Goal: Information Seeking & Learning: Compare options

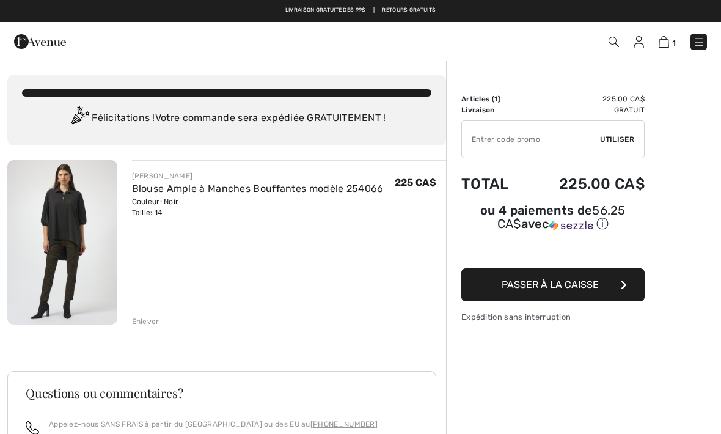
click at [72, 248] on img at bounding box center [62, 242] width 110 height 164
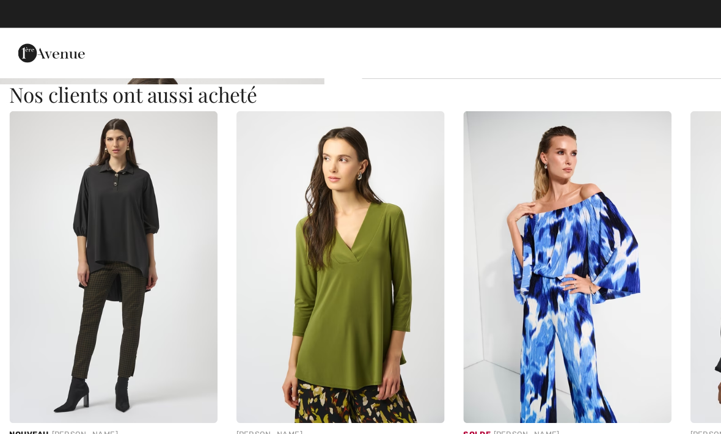
scroll to position [1092, 0]
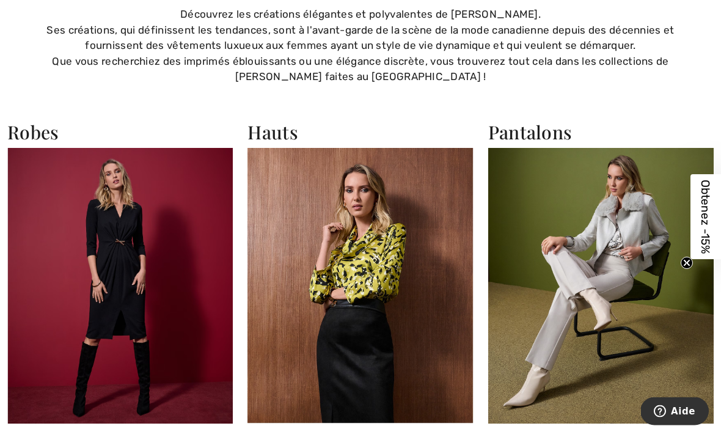
scroll to position [2039, 0]
click at [579, 238] on img at bounding box center [600, 285] width 225 height 275
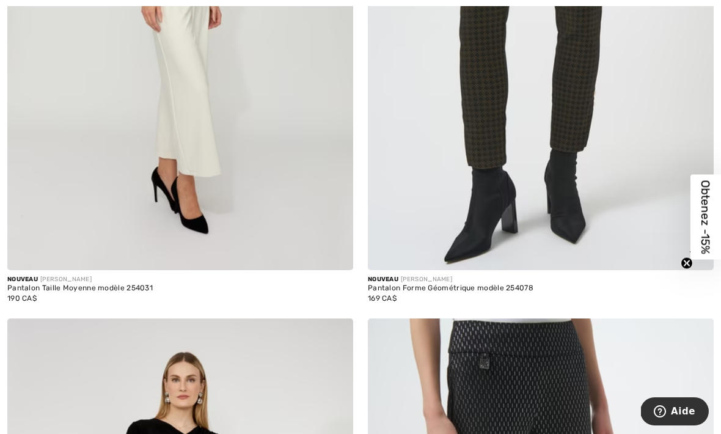
scroll to position [1049, 0]
click at [451, 280] on div "Nouveau JOSEPH RIBKOFF" at bounding box center [541, 278] width 346 height 9
click at [624, 177] on img at bounding box center [541, 10] width 346 height 519
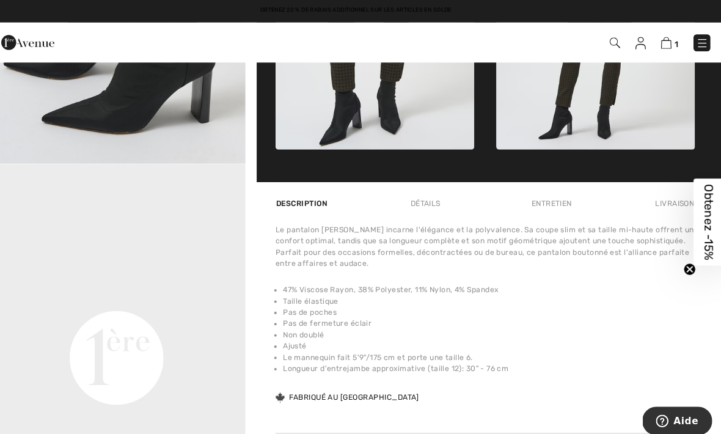
scroll to position [669, 0]
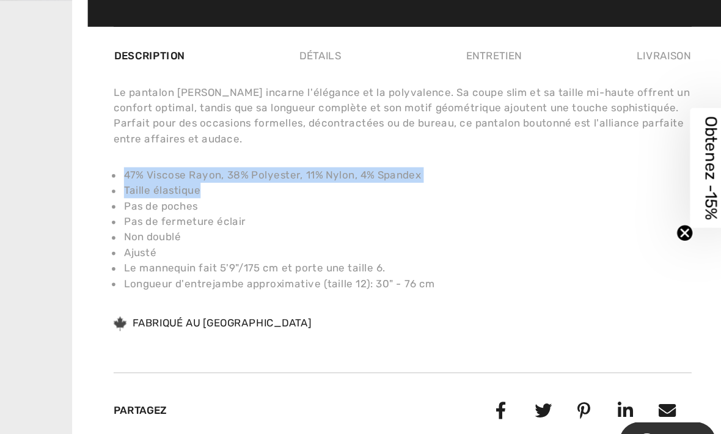
click at [416, 282] on li "Le mannequin fait 5'9"/175 cm et porte une taille 6." at bounding box center [490, 287] width 403 height 11
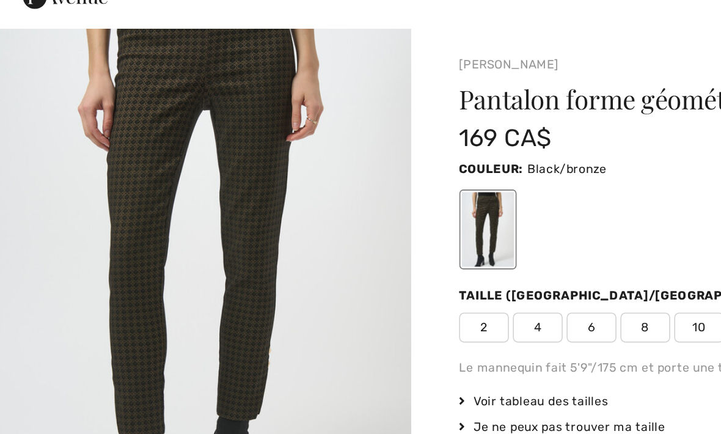
scroll to position [0, 0]
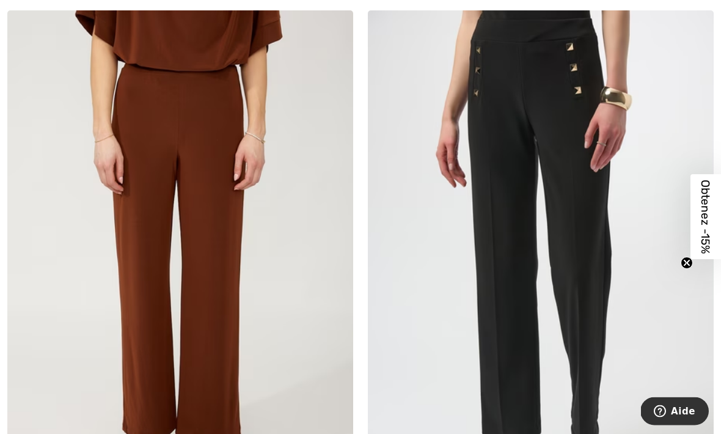
scroll to position [1944, 0]
click at [446, 366] on img at bounding box center [541, 269] width 346 height 519
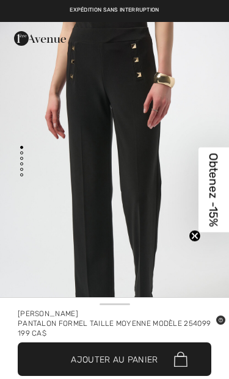
click at [219, 172] on div "Obtenez -15% Close teaser" at bounding box center [214, 189] width 31 height 85
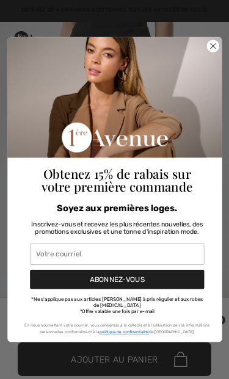
click at [207, 51] on circle "Close dialog" at bounding box center [213, 46] width 12 height 12
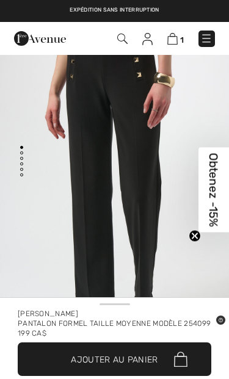
click at [197, 241] on circle "Close teaser" at bounding box center [195, 236] width 12 height 12
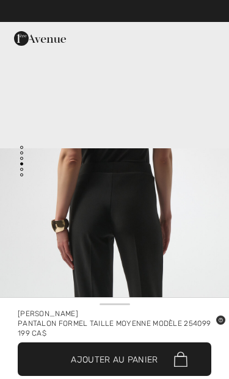
scroll to position [903, 0]
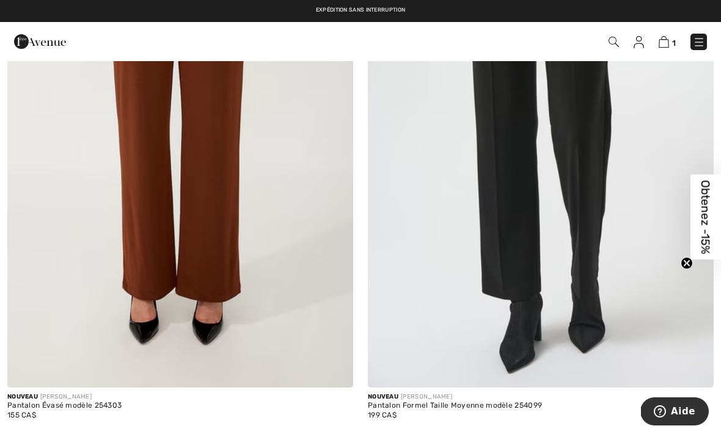
scroll to position [2085, 0]
click at [436, 280] on img at bounding box center [541, 128] width 346 height 519
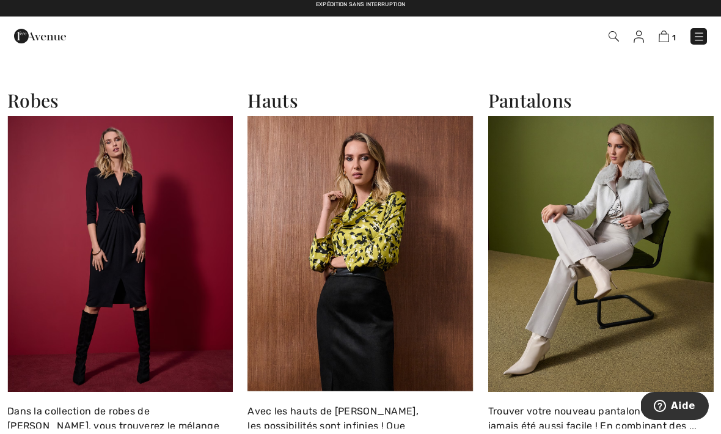
scroll to position [2062, 0]
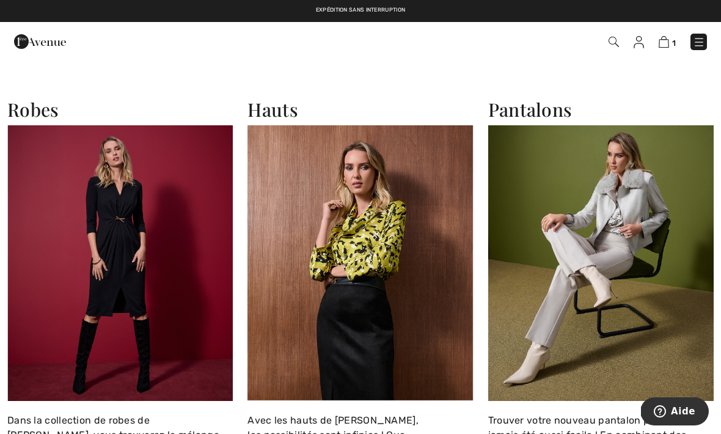
click at [587, 299] on img at bounding box center [600, 262] width 225 height 275
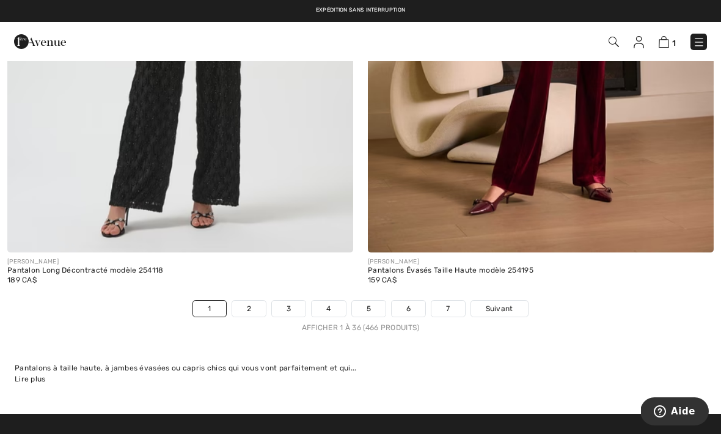
scroll to position [10525, 0]
click at [498, 303] on span "Suivant" at bounding box center [499, 308] width 27 height 11
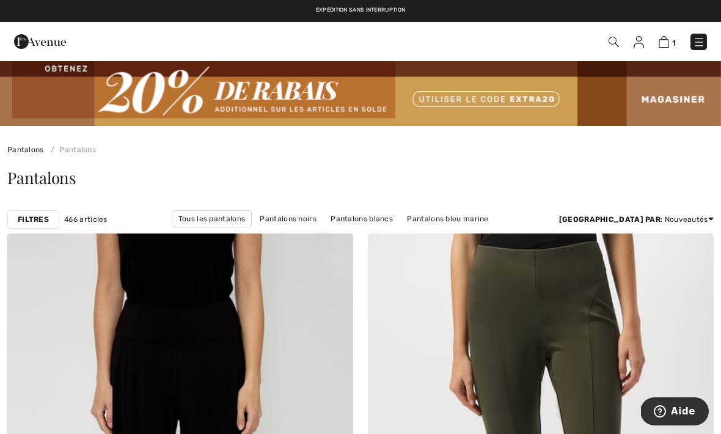
click at [33, 221] on strong "Filtres" at bounding box center [33, 219] width 31 height 11
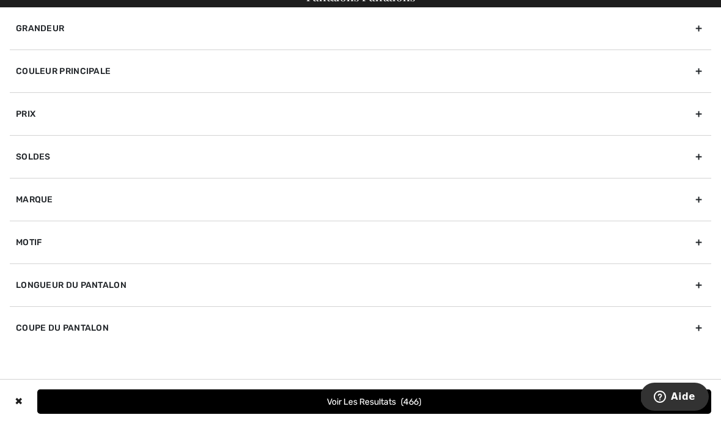
scroll to position [36, 0]
click at [90, 331] on div "Coupe du pantalon" at bounding box center [360, 342] width 701 height 43
click at [67, 415] on label "Taille élastique" at bounding box center [363, 420] width 695 height 11
click at [25, 416] on input"] "Taille élastique" at bounding box center [20, 420] width 9 height 9
checkbox input"] "true"
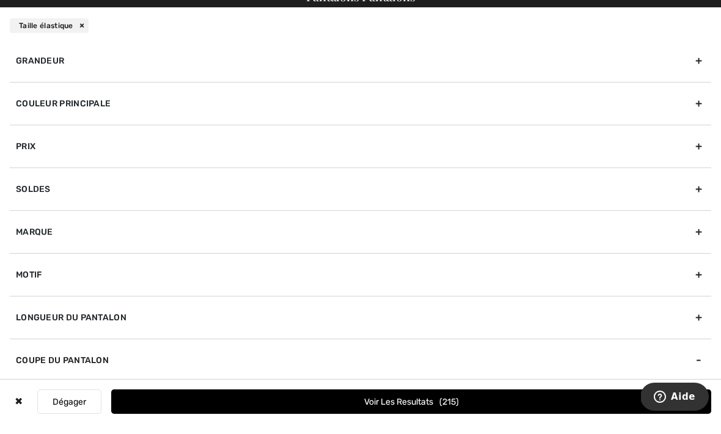
scroll to position [166, 0]
click at [90, 421] on label "Jambes Larges" at bounding box center [363, 426] width 695 height 11
click at [25, 423] on input"] "Jambes Larges" at bounding box center [20, 427] width 9 height 9
click at [123, 421] on label "Jambes Larges" at bounding box center [363, 426] width 695 height 11
click at [25, 423] on input"] "Jambes Larges" at bounding box center [20, 427] width 9 height 9
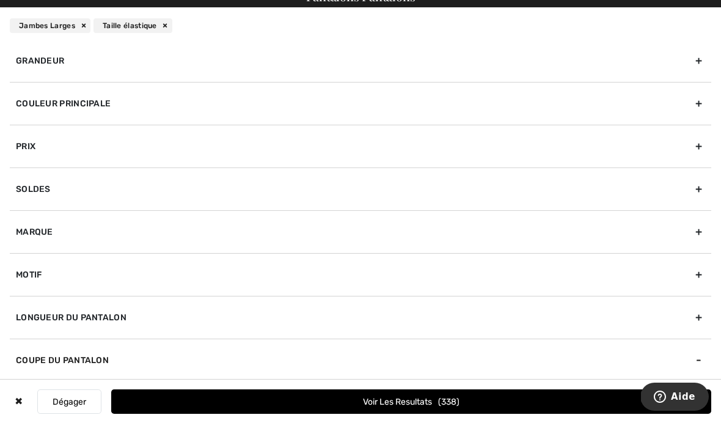
checkbox input"] "false"
click at [120, 409] on label "Jambes Droites" at bounding box center [363, 414] width 695 height 11
click at [25, 410] on input"] "Jambes Droites" at bounding box center [20, 414] width 9 height 9
checkbox input"] "true"
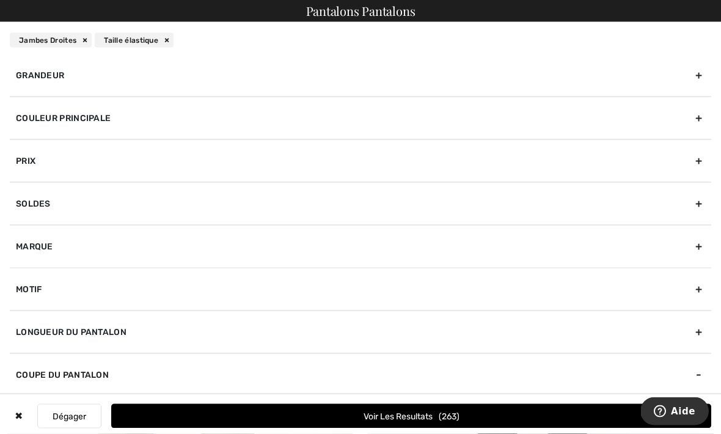
click at [62, 249] on div "Marque" at bounding box center [360, 246] width 701 height 43
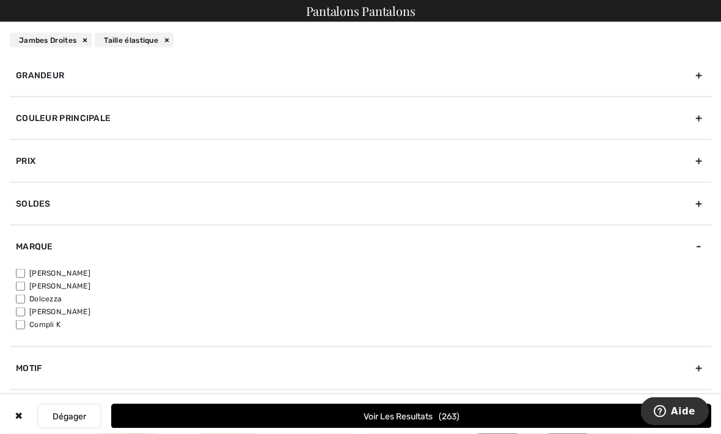
click at [77, 272] on label "[PERSON_NAME]" at bounding box center [363, 273] width 695 height 11
click at [25, 272] on input"] "[PERSON_NAME]" at bounding box center [20, 273] width 9 height 9
checkbox input"] "true"
click at [372, 428] on button "Voir les resultats 194" at bounding box center [411, 416] width 600 height 24
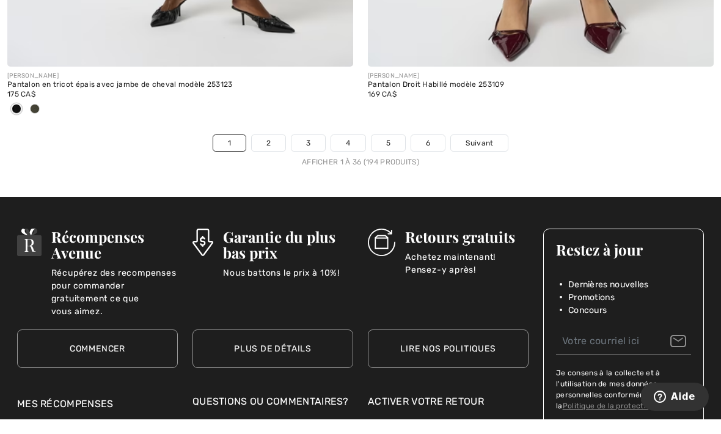
scroll to position [10810, 0]
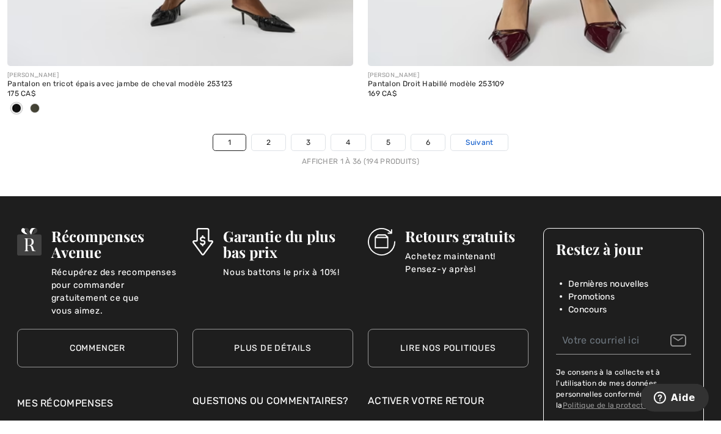
click at [485, 148] on link "Suivant" at bounding box center [479, 156] width 57 height 16
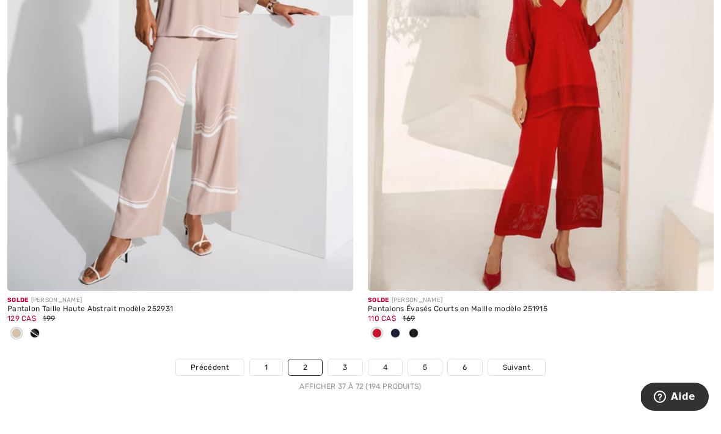
scroll to position [10506, 0]
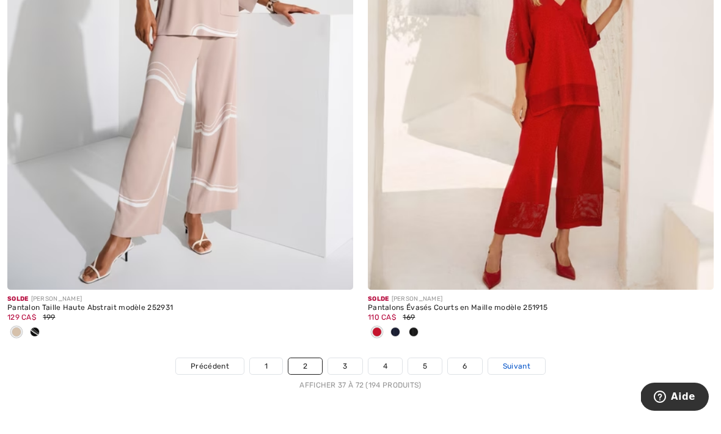
click at [514, 375] on span "Suivant" at bounding box center [516, 380] width 27 height 11
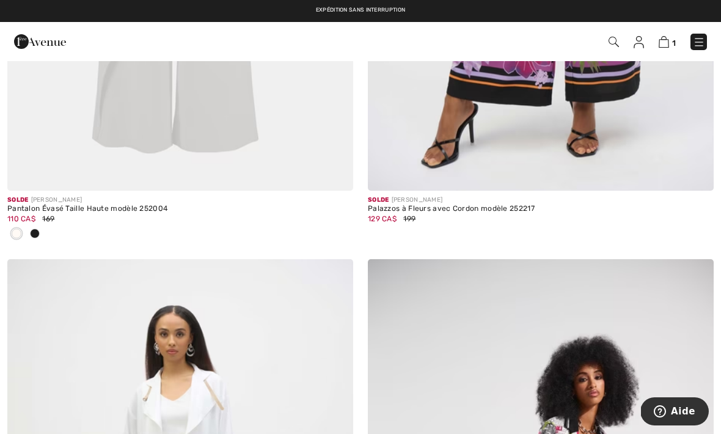
scroll to position [1674, 0]
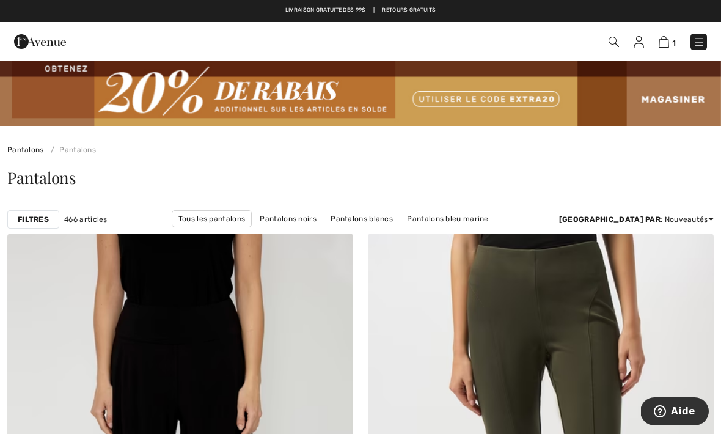
click at [465, 23] on div "1 Commander" at bounding box center [360, 41] width 721 height 39
click at [455, 7] on div "Livraison gratuite dès 99$ | Retours gratuits" at bounding box center [360, 16] width 721 height 21
click at [462, 36] on span "1" at bounding box center [508, 42] width 396 height 16
click at [44, 45] on img at bounding box center [40, 41] width 52 height 24
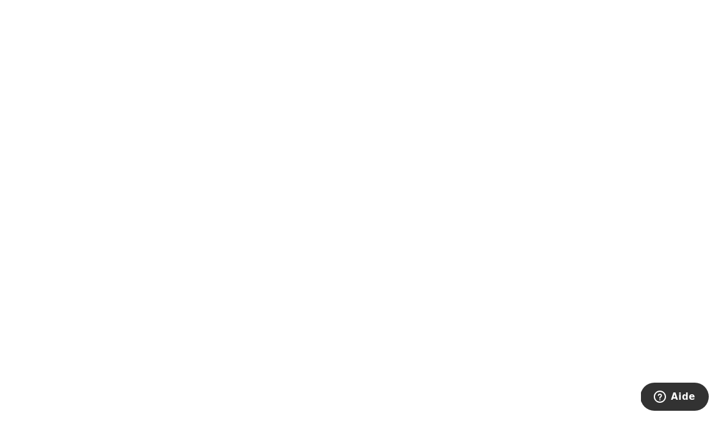
scroll to position [790, 0]
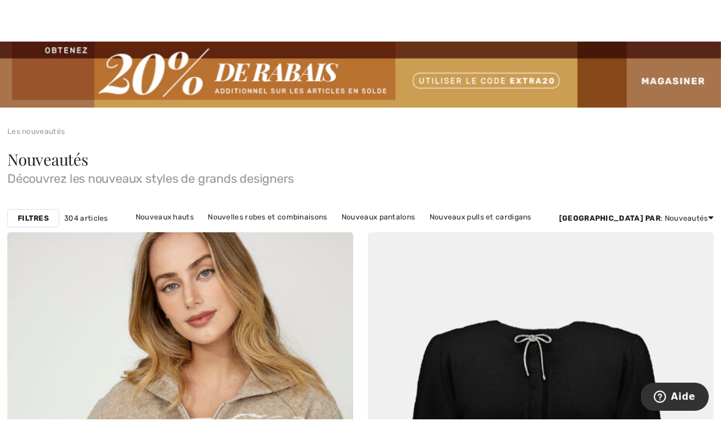
scroll to position [4, 0]
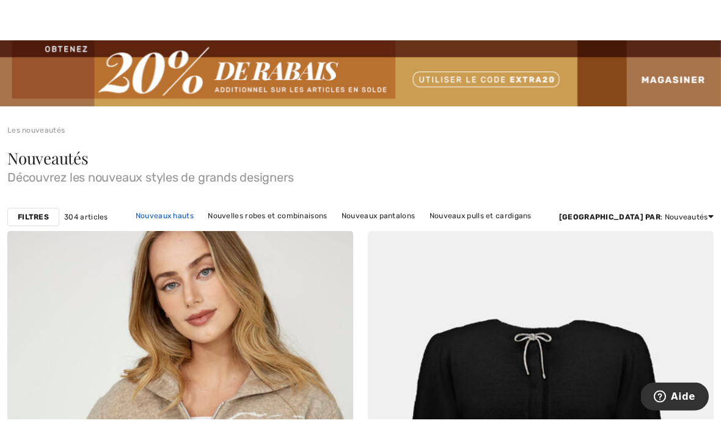
click at [181, 223] on link "Nouveaux hauts" at bounding box center [164, 231] width 70 height 16
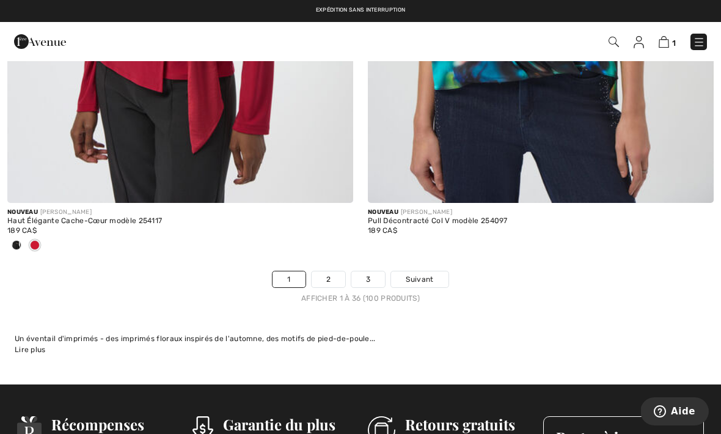
scroll to position [10635, 0]
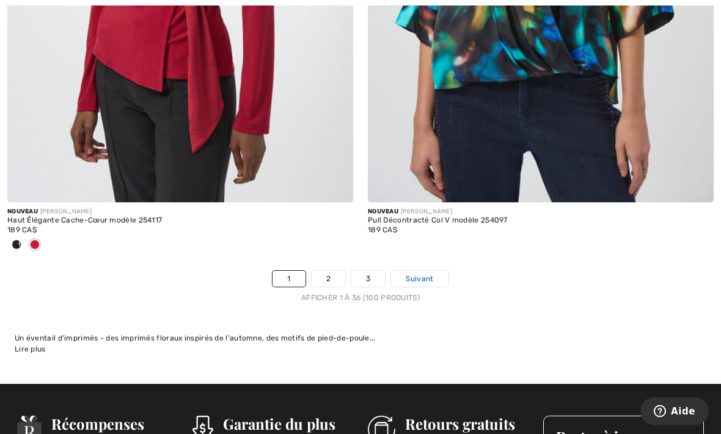
click at [417, 274] on span "Suivant" at bounding box center [419, 279] width 27 height 11
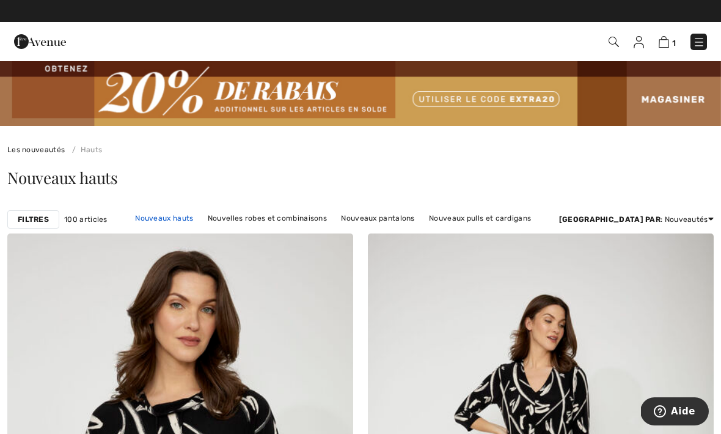
click at [199, 223] on link "Nouveaux hauts" at bounding box center [164, 218] width 70 height 16
click at [191, 217] on link "Nouveaux hauts" at bounding box center [164, 218] width 70 height 16
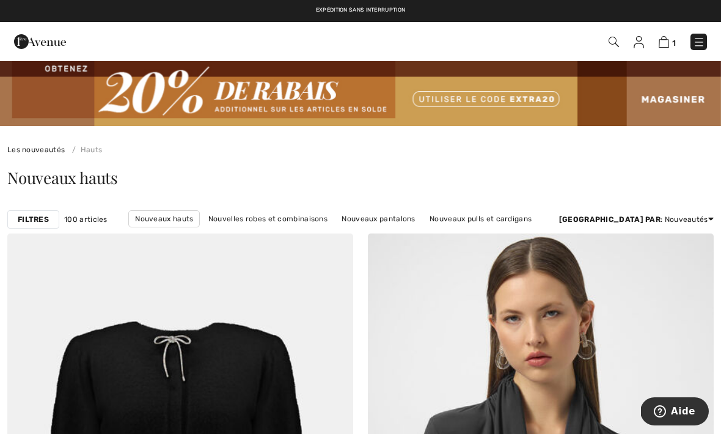
click at [35, 220] on strong "Filtres" at bounding box center [33, 219] width 31 height 11
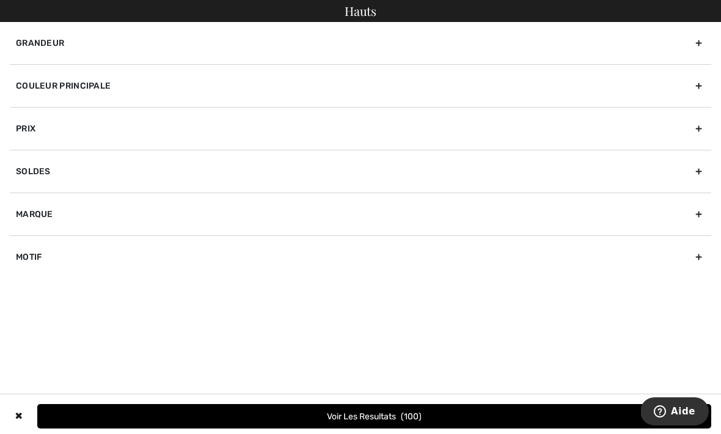
click at [97, 222] on div "Marque" at bounding box center [360, 213] width 701 height 43
click at [73, 243] on label "[PERSON_NAME]" at bounding box center [363, 240] width 695 height 11
click at [25, 243] on input"] "[PERSON_NAME]" at bounding box center [20, 240] width 9 height 9
checkbox input"] "true"
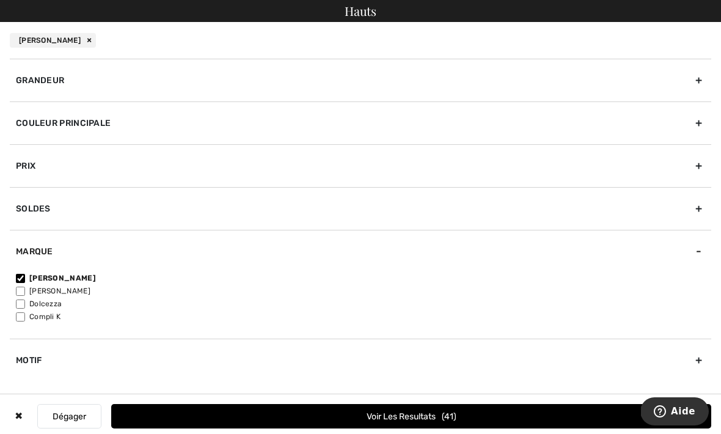
click at [372, 416] on button "Voir les resultats 41" at bounding box center [411, 416] width 600 height 24
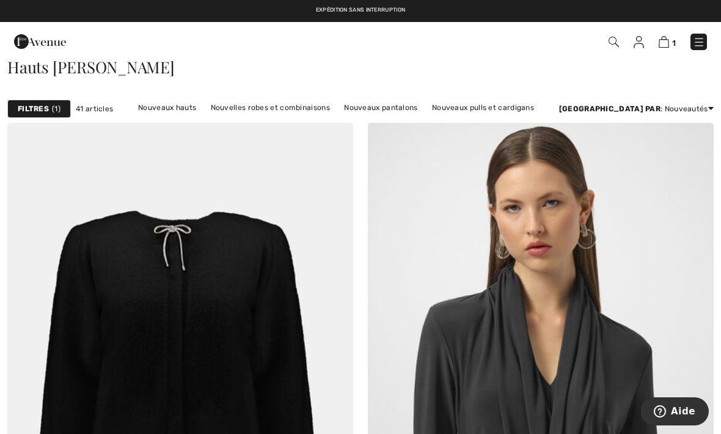
scroll to position [110, 0]
click at [227, 334] on img at bounding box center [180, 382] width 346 height 519
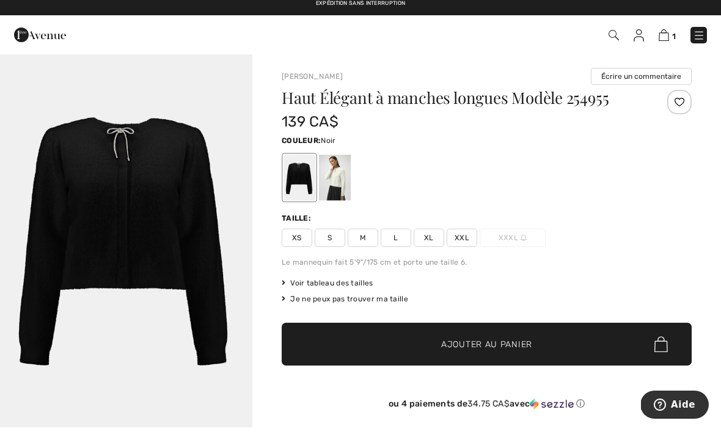
click at [297, 167] on div at bounding box center [299, 184] width 32 height 46
click at [301, 183] on div at bounding box center [299, 184] width 32 height 46
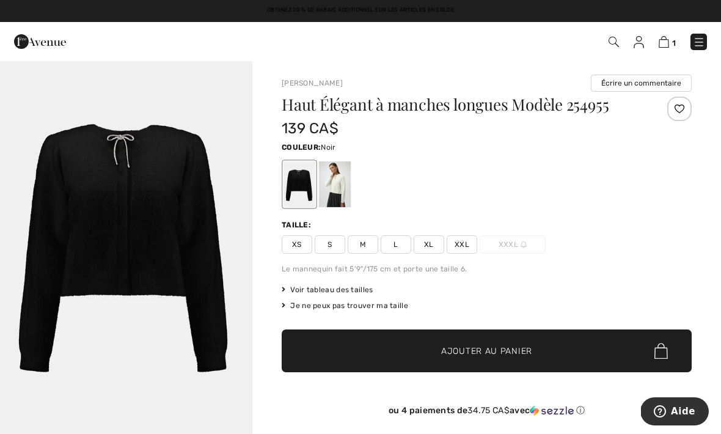
click at [134, 230] on img "1 / 1" at bounding box center [126, 249] width 252 height 379
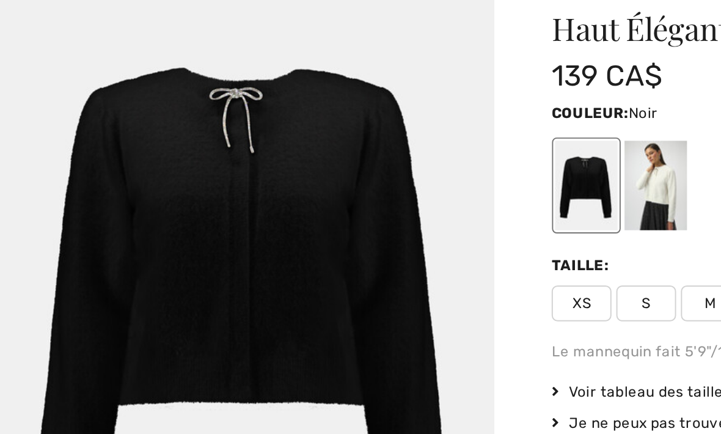
click at [288, 161] on div at bounding box center [299, 184] width 32 height 46
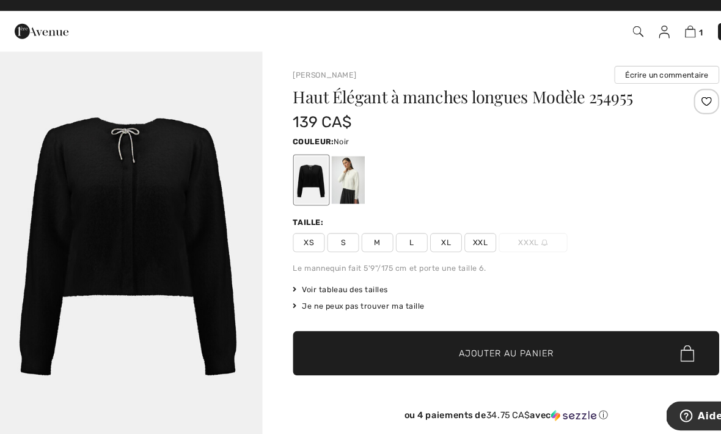
click at [293, 170] on div at bounding box center [299, 184] width 32 height 46
click at [307, 174] on div at bounding box center [299, 184] width 32 height 46
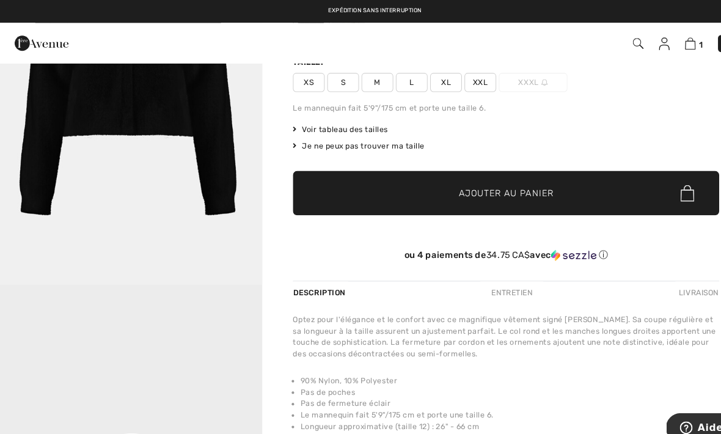
scroll to position [164, 0]
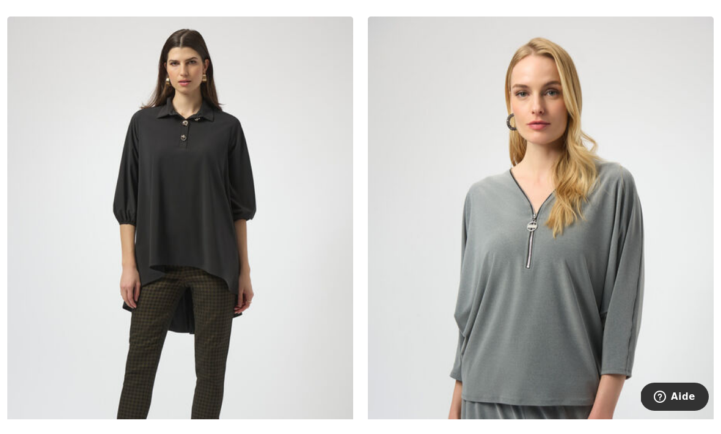
scroll to position [2554, 0]
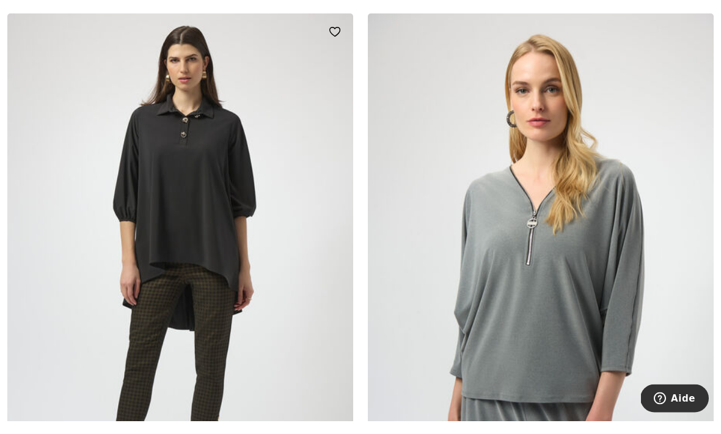
click at [167, 211] on img at bounding box center [180, 286] width 346 height 519
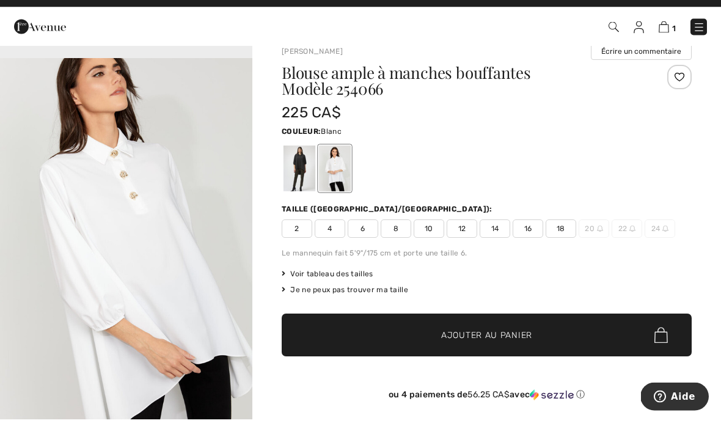
scroll to position [415, 0]
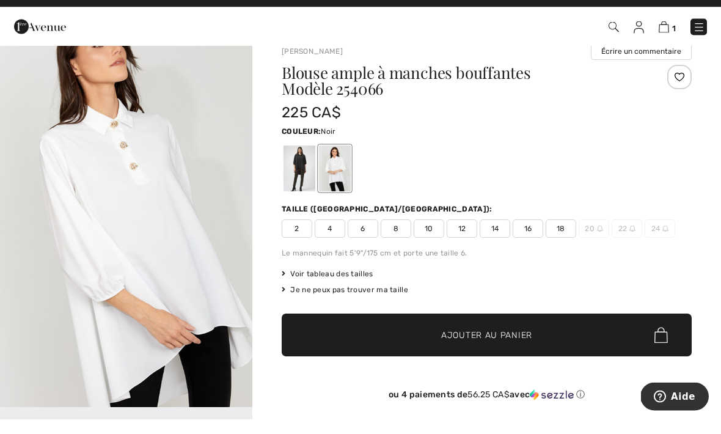
click at [297, 166] on div at bounding box center [299, 184] width 32 height 46
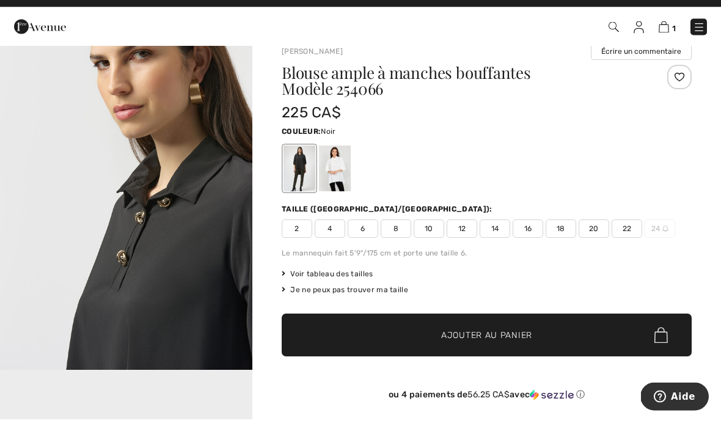
scroll to position [0, 0]
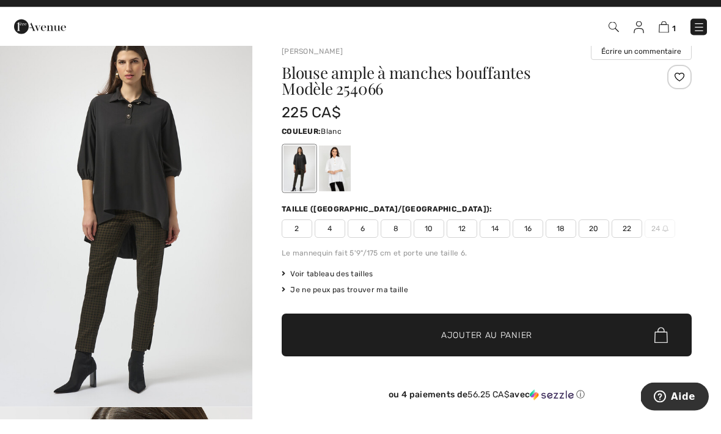
click at [334, 179] on div at bounding box center [335, 184] width 32 height 46
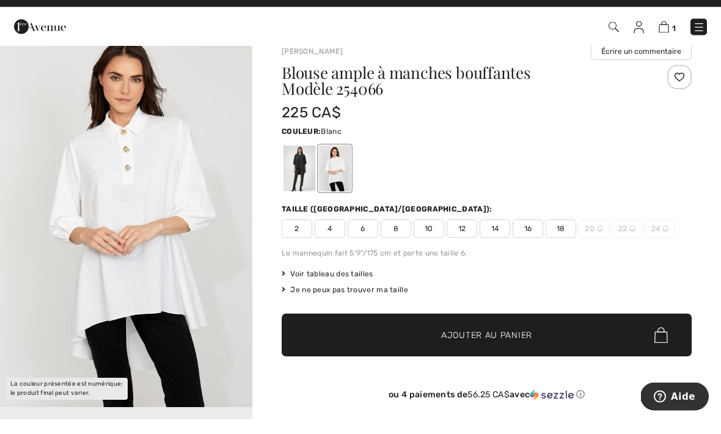
click at [341, 173] on div at bounding box center [335, 184] width 32 height 46
click at [303, 161] on div at bounding box center [299, 184] width 32 height 46
